Goal: Find contact information: Find contact information

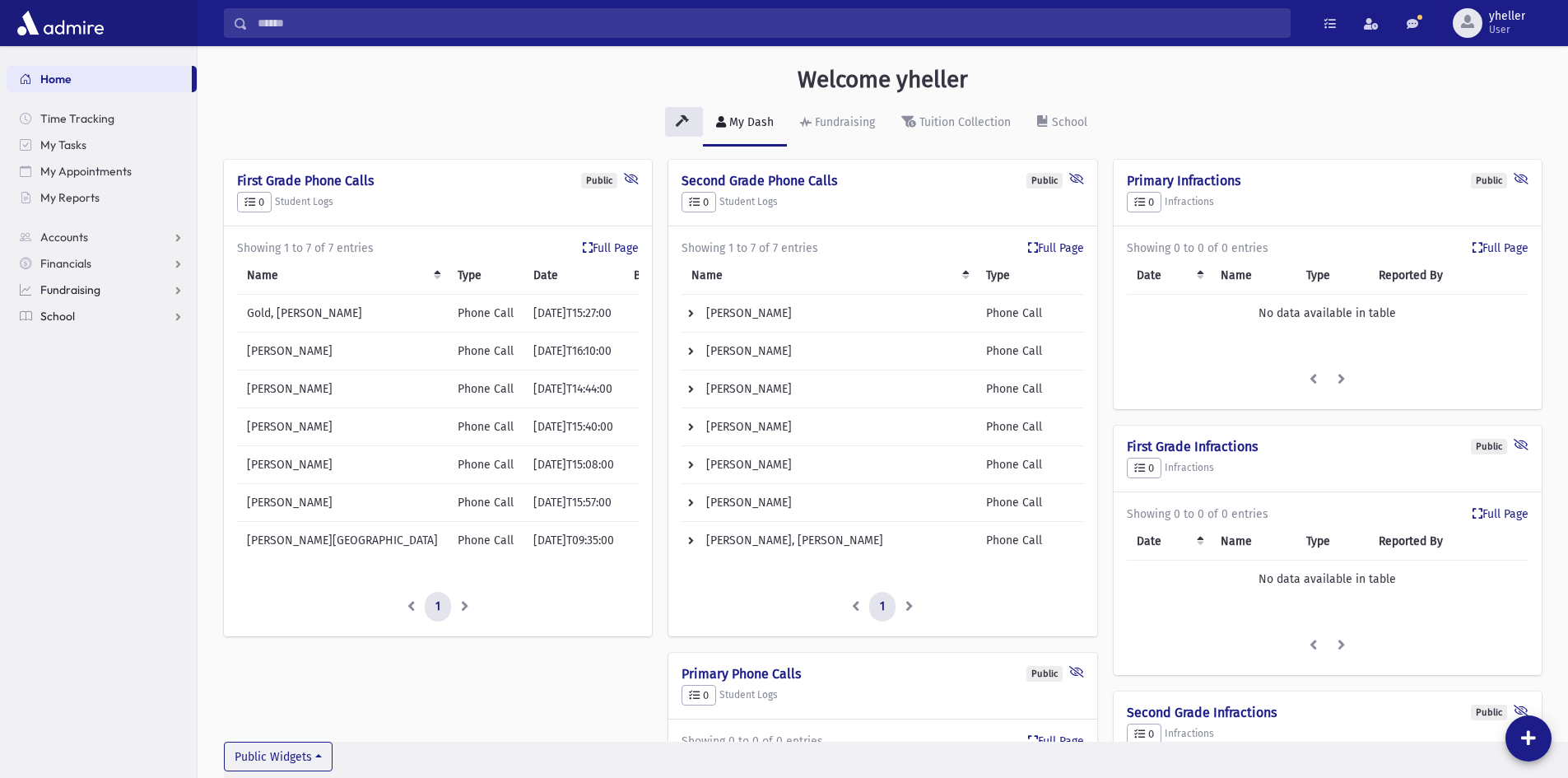
click at [76, 303] on ul "Home Time Tracking My Tasks My Appointments My Reports Accounts Accounts Accoun…" at bounding box center [101, 197] width 190 height 264
click at [76, 315] on link "School" at bounding box center [101, 315] width 190 height 26
click at [68, 343] on span "Students" at bounding box center [71, 342] width 45 height 15
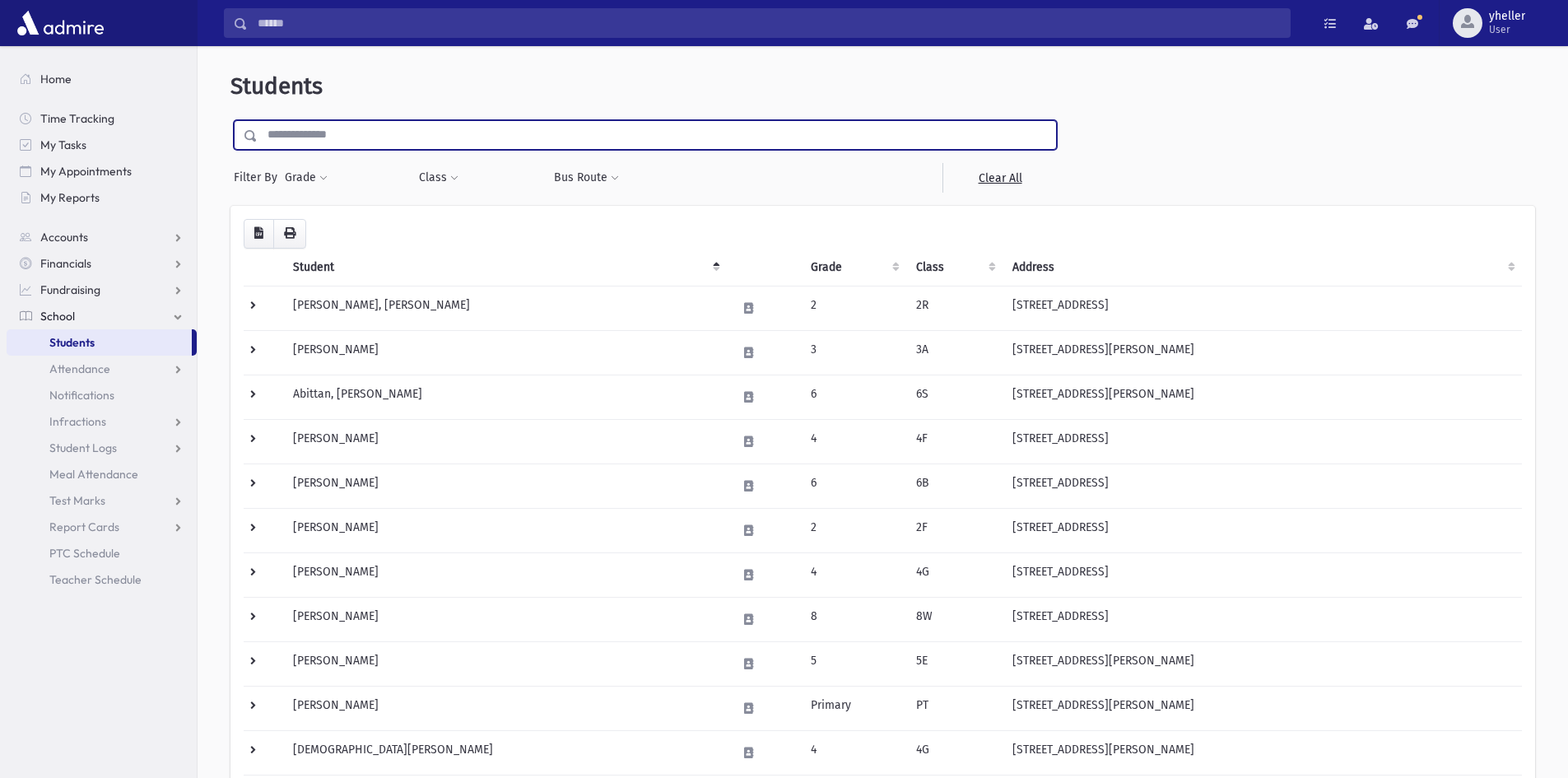
click at [328, 135] on input "text" at bounding box center [656, 135] width 798 height 30
type input "****"
click at [230, 120] on input "submit" at bounding box center [253, 131] width 46 height 22
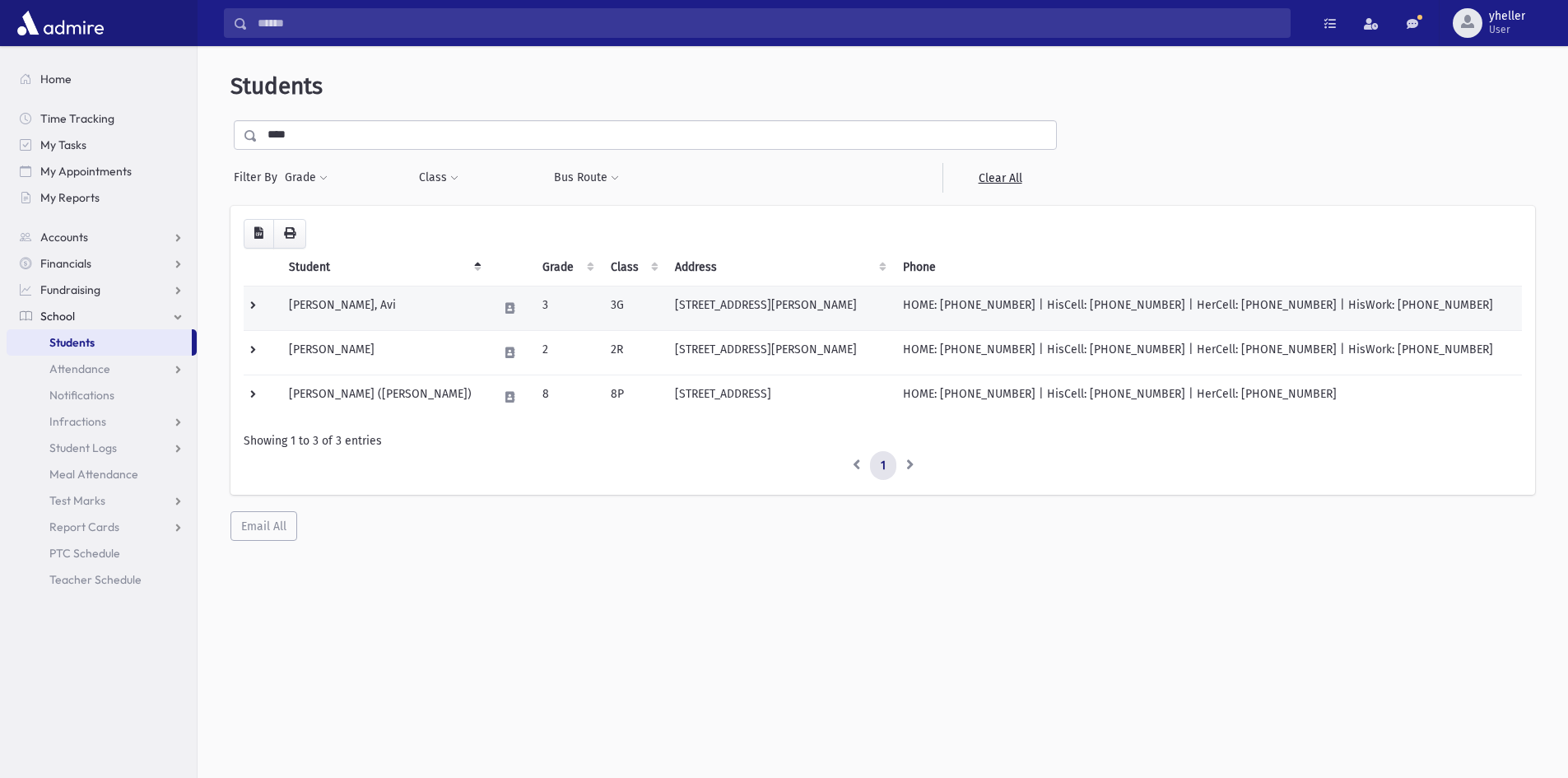
click at [815, 311] on td "[STREET_ADDRESS][PERSON_NAME]" at bounding box center [779, 308] width 228 height 44
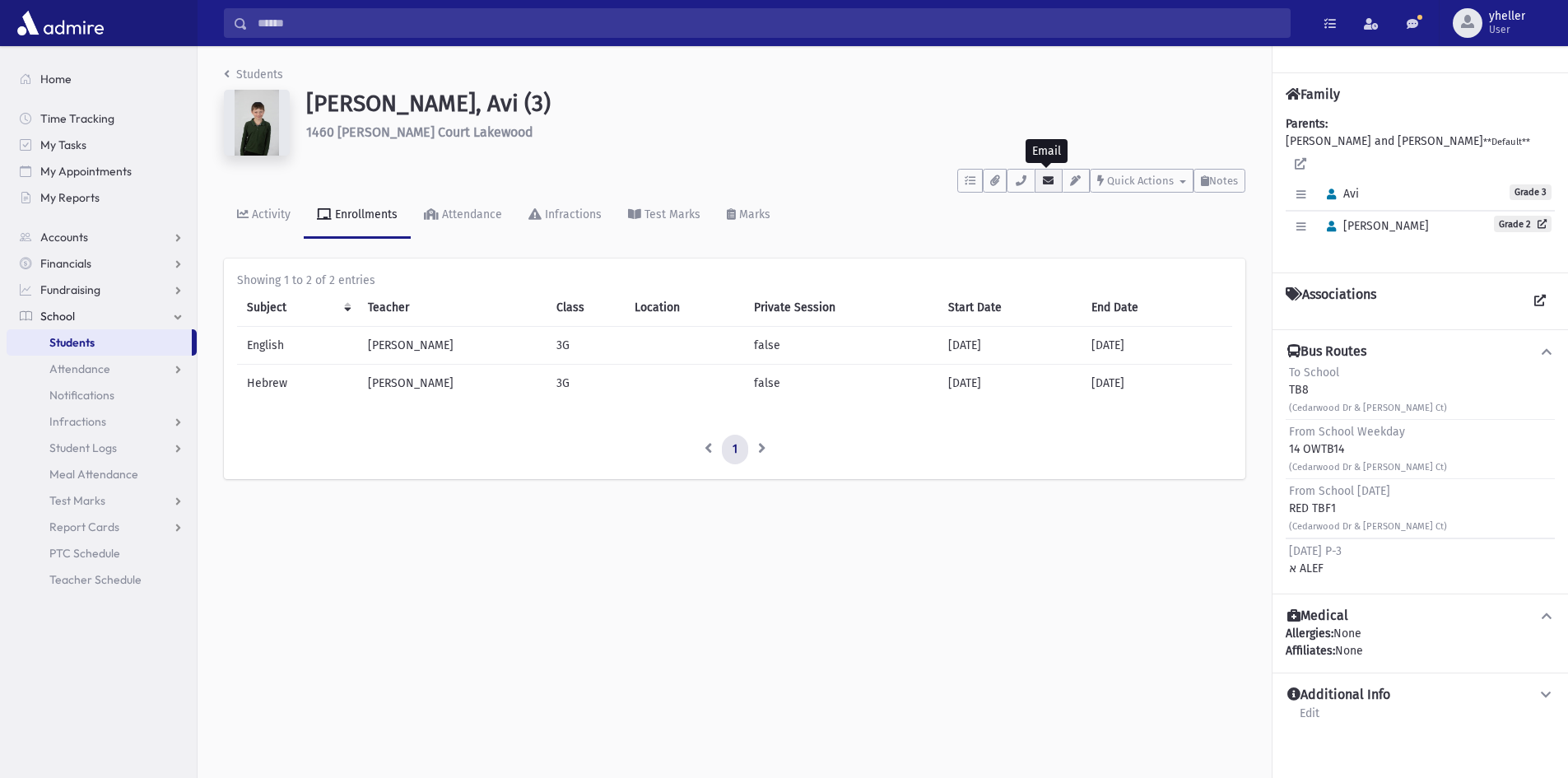
click at [1051, 188] on button "button" at bounding box center [1048, 180] width 28 height 24
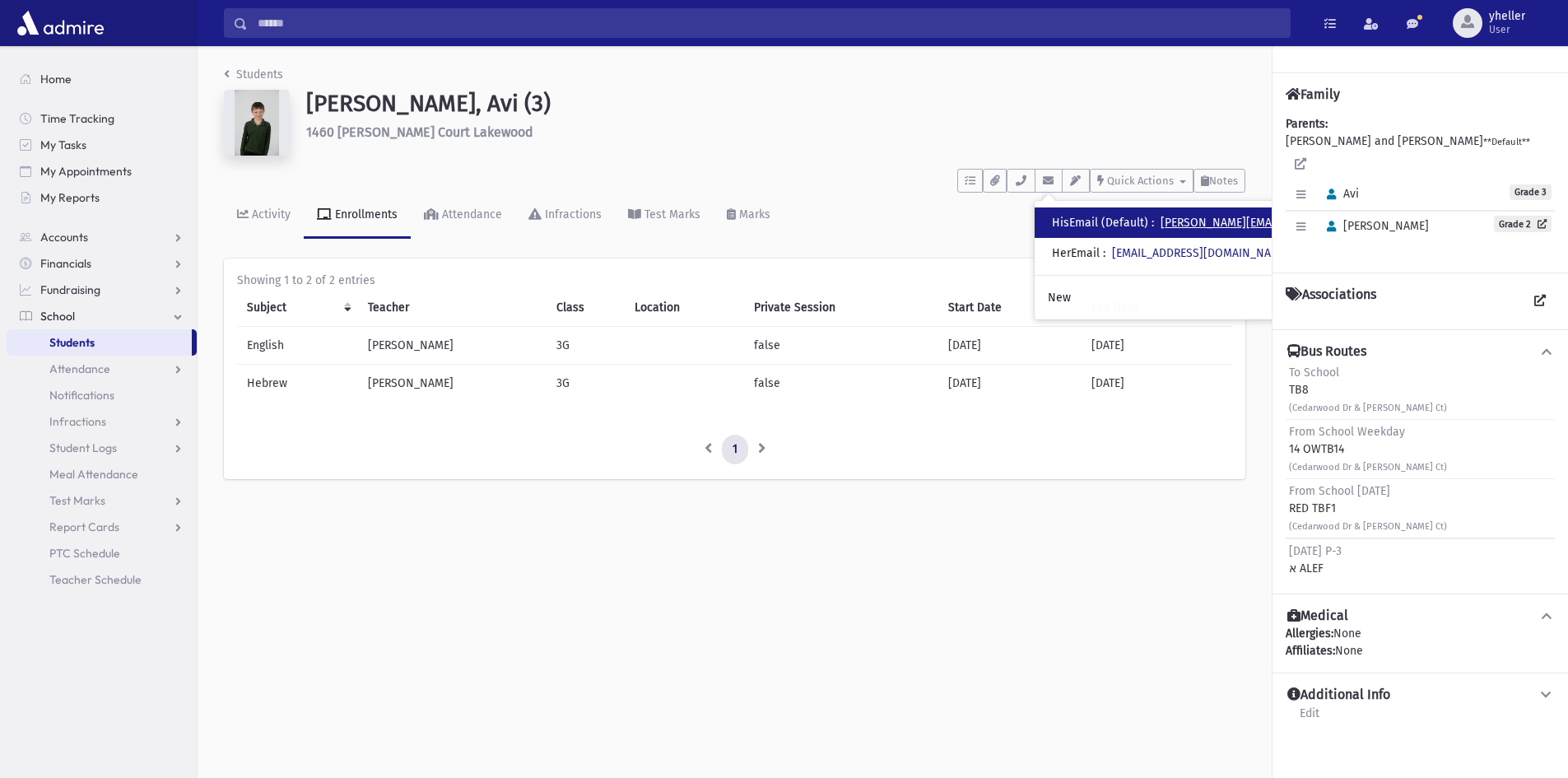
click at [1197, 226] on link "[PERSON_NAME][EMAIL_ADDRESS][DOMAIN_NAME]" at bounding box center [1291, 222] width 264 height 14
